Goal: Find contact information: Find contact information

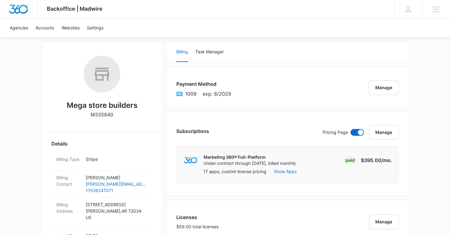
scroll to position [83, 0]
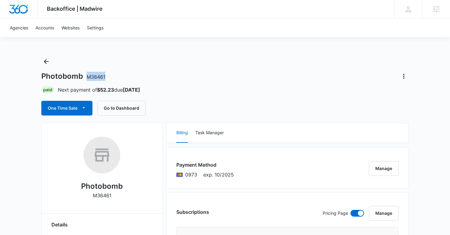
copy span "M36461"
drag, startPoint x: 108, startPoint y: 75, endPoint x: 88, endPoint y: 75, distance: 19.6
click at [88, 75] on div "Photobomb M36461" at bounding box center [225, 76] width 368 height 10
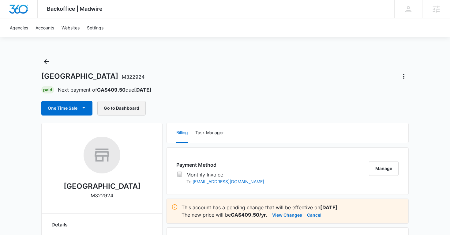
click at [122, 109] on button "Go to Dashboard" at bounding box center [121, 108] width 48 height 15
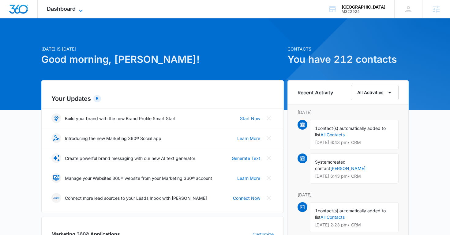
click at [81, 9] on icon at bounding box center [80, 10] width 7 height 7
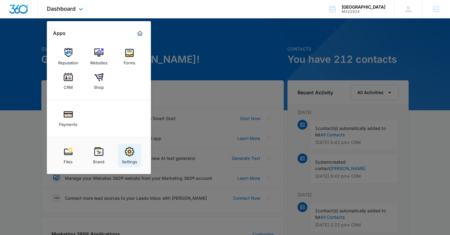
click at [127, 152] on img at bounding box center [129, 151] width 9 height 9
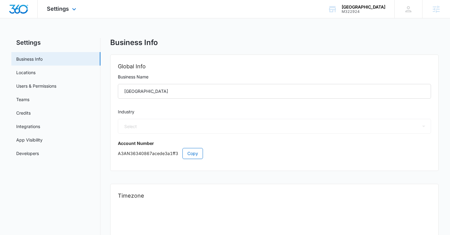
select select "27"
select select "CA"
select select "America/Yellowknife"
click at [47, 84] on link "Users & Permissions" at bounding box center [36, 86] width 40 height 6
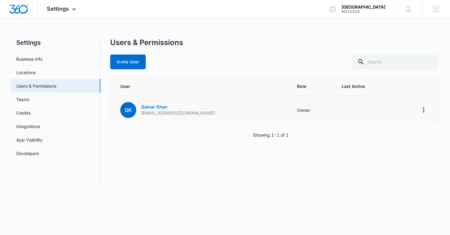
click at [167, 112] on p "info@royaldaycarecentre.ca" at bounding box center [178, 113] width 74 height 6
copy p "info@royaldaycarecentre.ca"
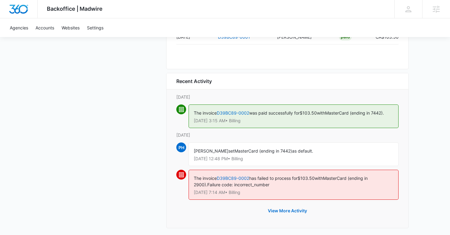
scroll to position [670, 0]
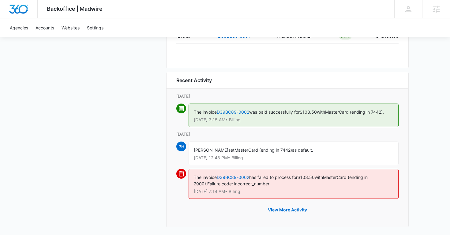
drag, startPoint x: 193, startPoint y: 120, endPoint x: 229, endPoint y: 120, distance: 36.5
click at [229, 120] on div "The invoice D39BC89-0002 was paid successfully for $103.50 with MasterCard (end…" at bounding box center [294, 116] width 210 height 24
copy p "Sep 14 at 3:15 AM"
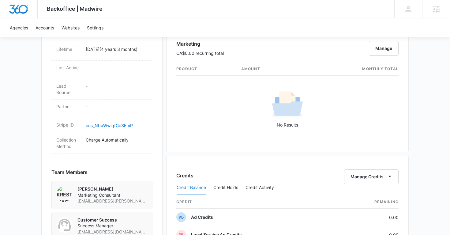
scroll to position [0, 0]
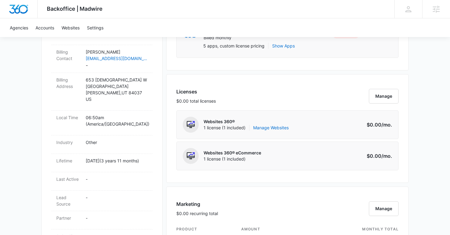
scroll to position [207, 0]
click at [281, 126] on link "Manage Websites" at bounding box center [271, 127] width 36 height 6
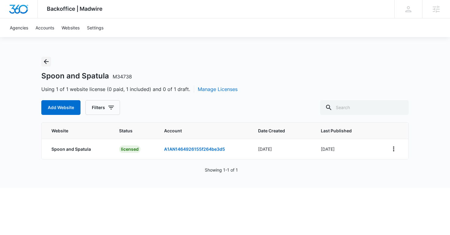
click at [47, 59] on icon "Back" at bounding box center [46, 61] width 7 height 7
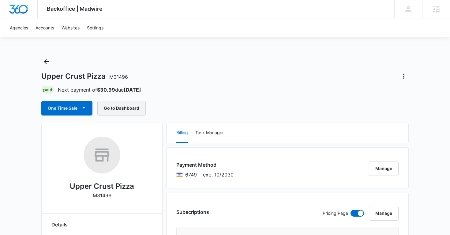
click at [133, 106] on button "Go to Dashboard" at bounding box center [121, 108] width 48 height 15
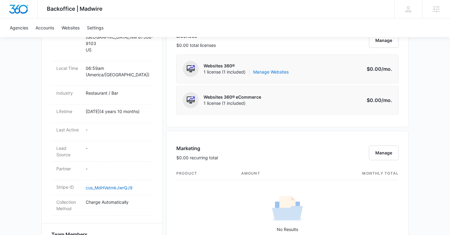
scroll to position [250, 0]
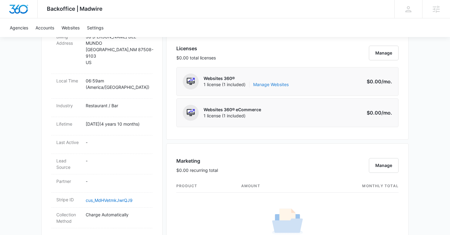
click at [260, 85] on link "Manage Websites" at bounding box center [271, 84] width 36 height 6
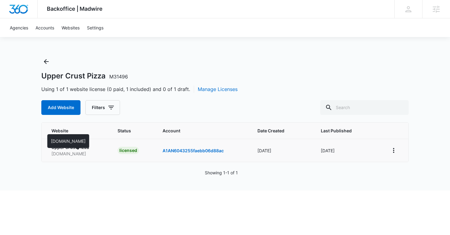
click at [86, 155] on p "www.uppercrustpizza.com" at bounding box center [76, 153] width 51 height 6
copy p "www.uppercrustpizza.com"
click at [47, 58] on icon "Back" at bounding box center [46, 61] width 7 height 7
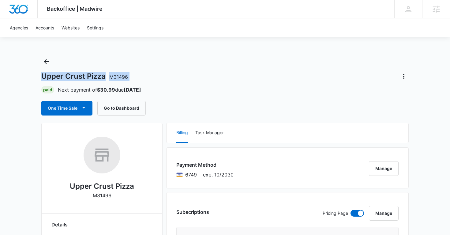
drag, startPoint x: 41, startPoint y: 75, endPoint x: 139, endPoint y: 74, distance: 97.7
copy div "Upper Crust Pizza M31496"
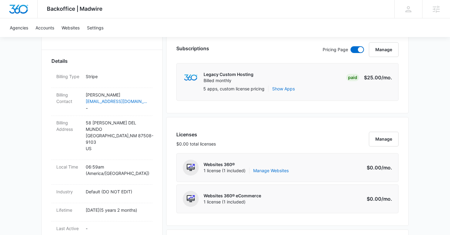
scroll to position [164, 0]
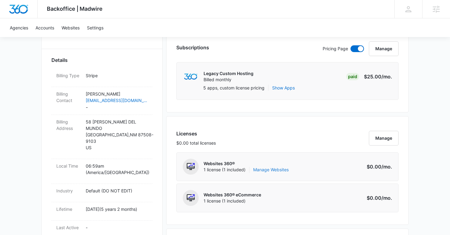
click at [266, 171] on link "Manage Websites" at bounding box center [271, 170] width 36 height 6
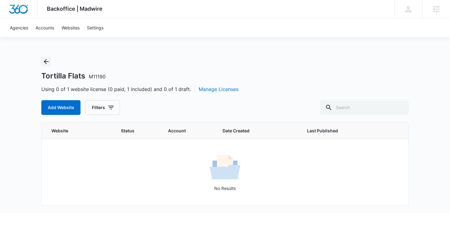
click at [43, 63] on icon "Back" at bounding box center [46, 61] width 7 height 7
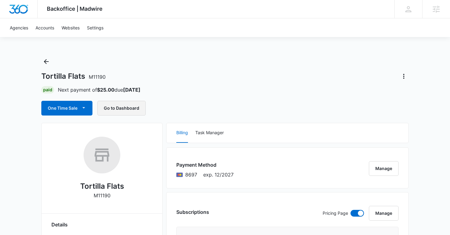
click at [127, 110] on button "Go to Dashboard" at bounding box center [121, 108] width 48 height 15
copy h1 "Tortilla Flats M11190"
drag, startPoint x: 39, startPoint y: 78, endPoint x: 111, endPoint y: 79, distance: 72.6
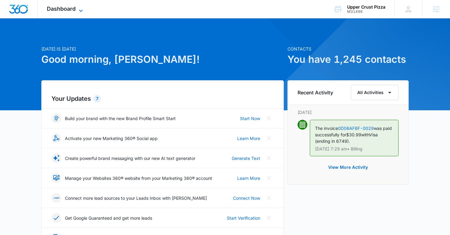
click at [78, 11] on icon at bounding box center [80, 10] width 7 height 7
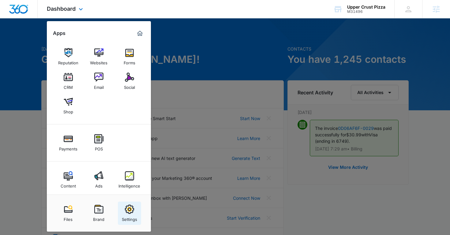
click at [130, 208] on img at bounding box center [129, 209] width 9 height 9
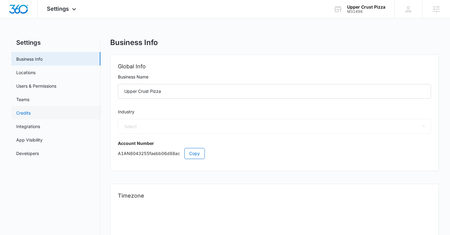
select select "11"
select select "US"
select select "America/Denver"
click at [46, 85] on link "Users & Permissions" at bounding box center [36, 86] width 40 height 6
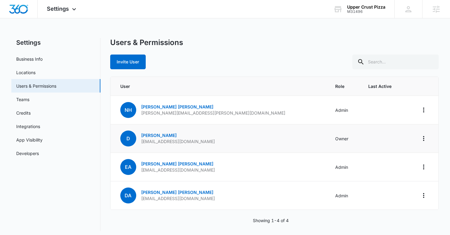
click at [172, 142] on p "publicinput@hotmail.com" at bounding box center [178, 141] width 74 height 6
copy p "publicinput@hotmail.com"
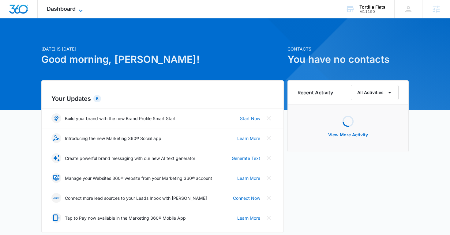
click at [81, 9] on icon at bounding box center [80, 10] width 7 height 7
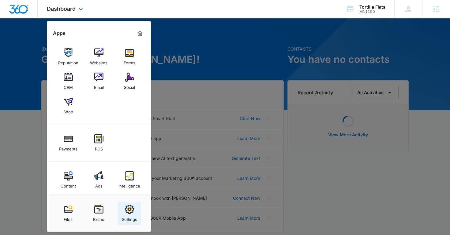
click at [130, 207] on img at bounding box center [129, 209] width 9 height 9
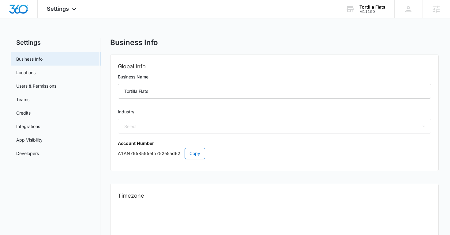
select select "33"
select select "US"
select select "America/[GEOGRAPHIC_DATA]"
click at [51, 85] on link "Users & Permissions" at bounding box center [36, 86] width 40 height 6
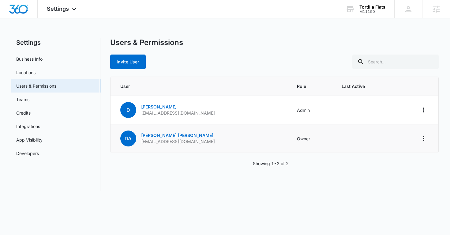
click at [175, 142] on p "[EMAIL_ADDRESS][DOMAIN_NAME]" at bounding box center [178, 141] width 74 height 6
copy p "manager@airportcerrillos.com"
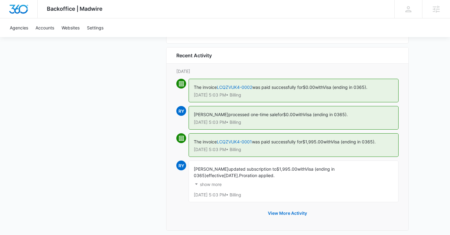
scroll to position [702, 0]
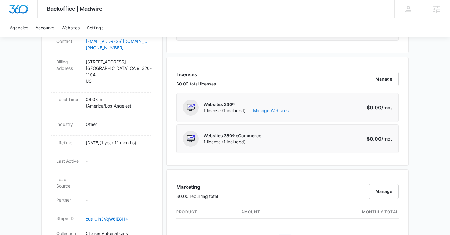
scroll to position [218, 0]
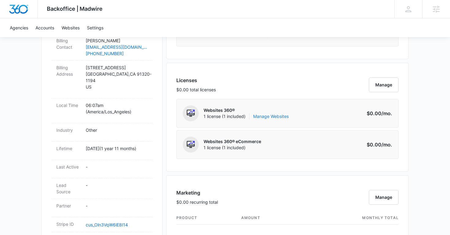
click at [269, 115] on link "Manage Websites" at bounding box center [271, 116] width 36 height 6
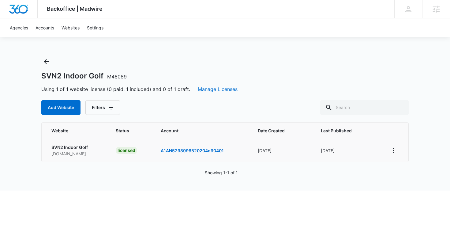
click at [71, 152] on p "svn2golf.com" at bounding box center [76, 153] width 50 height 6
copy p "svn2golf.com"
click at [397, 151] on icon "View More" at bounding box center [393, 150] width 7 height 7
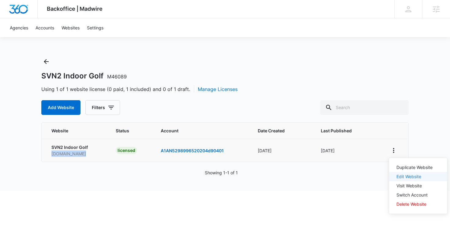
click at [409, 179] on link "Edit Website" at bounding box center [409, 176] width 25 height 5
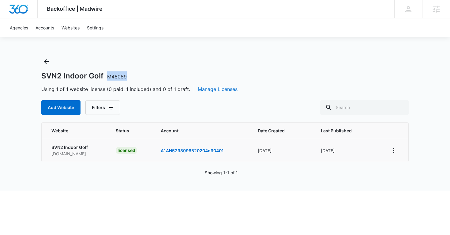
copy span "M46089"
drag, startPoint x: 129, startPoint y: 77, endPoint x: 106, endPoint y: 77, distance: 22.4
click at [106, 77] on div "SVN2 Indoor Golf M46089" at bounding box center [225, 75] width 368 height 9
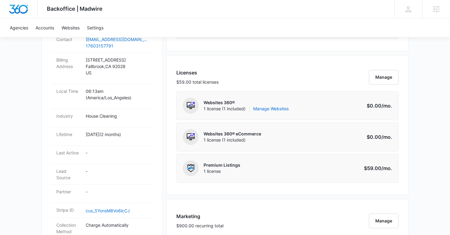
scroll to position [225, 0]
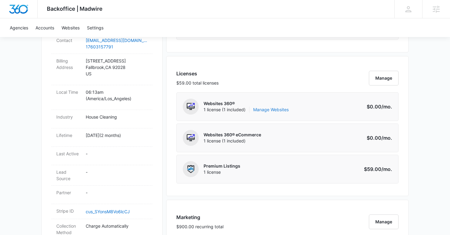
click at [270, 108] on link "Manage Websites" at bounding box center [271, 110] width 36 height 6
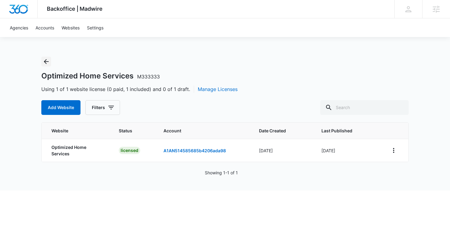
click at [47, 62] on icon "Back" at bounding box center [46, 61] width 7 height 7
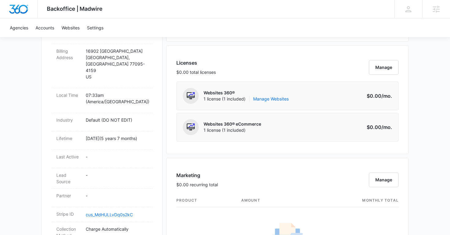
scroll to position [235, 0]
click at [278, 100] on link "Manage Websites" at bounding box center [271, 99] width 36 height 6
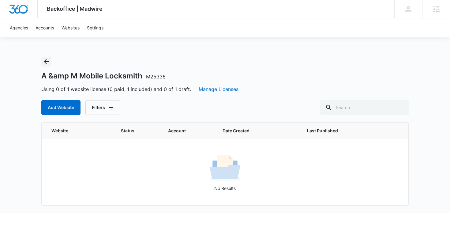
click at [50, 62] on icon "Back" at bounding box center [46, 61] width 7 height 7
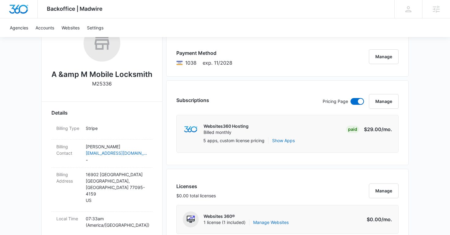
scroll to position [118, 0]
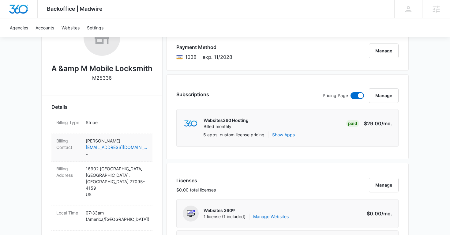
click at [143, 139] on p "[PERSON_NAME]" at bounding box center [117, 141] width 62 height 6
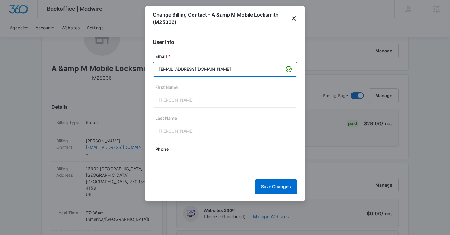
click at [202, 70] on input "[EMAIL_ADDRESS][DOMAIN_NAME]" at bounding box center [225, 69] width 145 height 15
click at [294, 17] on icon "close" at bounding box center [293, 18] width 7 height 7
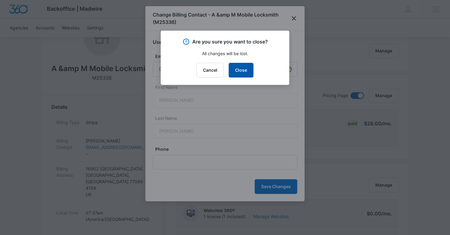
click at [238, 72] on button "Close" at bounding box center [241, 70] width 25 height 15
